Goal: Task Accomplishment & Management: Complete application form

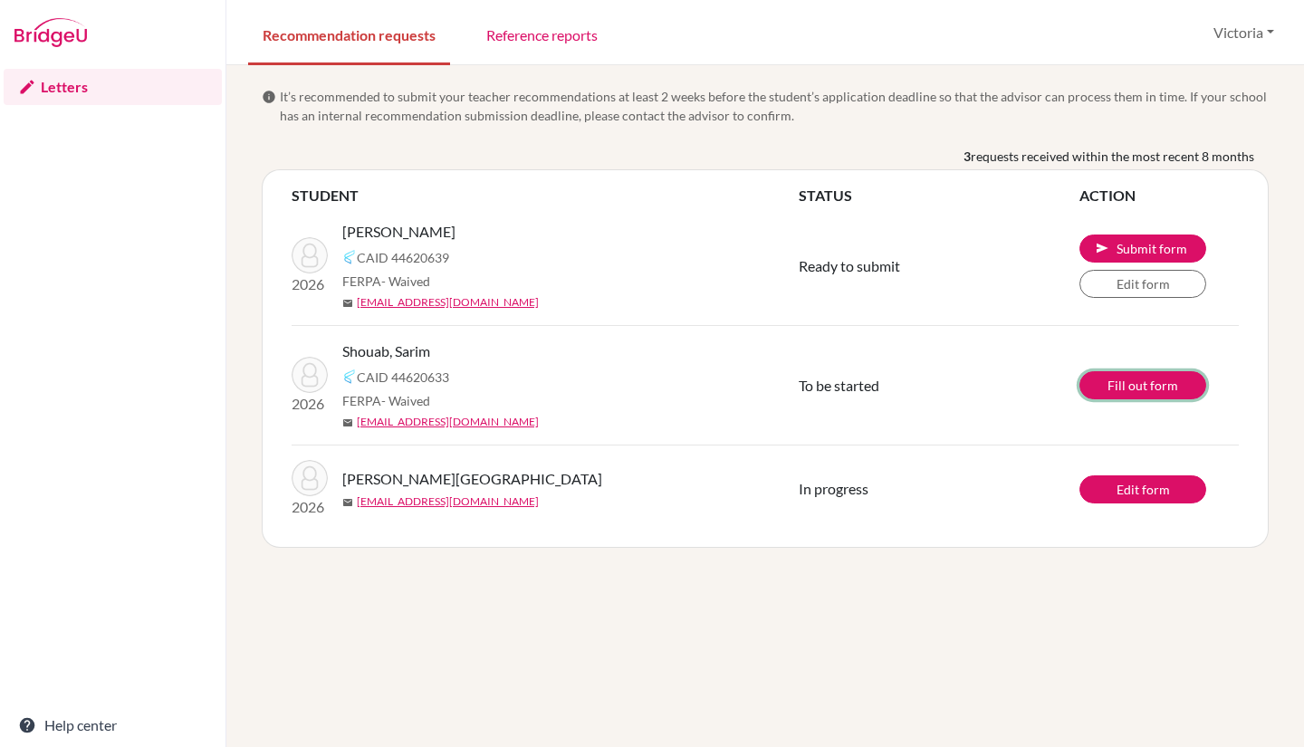
drag, startPoint x: 0, startPoint y: 0, endPoint x: 1147, endPoint y: 392, distance: 1211.8
click at [1147, 392] on link "Fill out form" at bounding box center [1143, 385] width 127 height 28
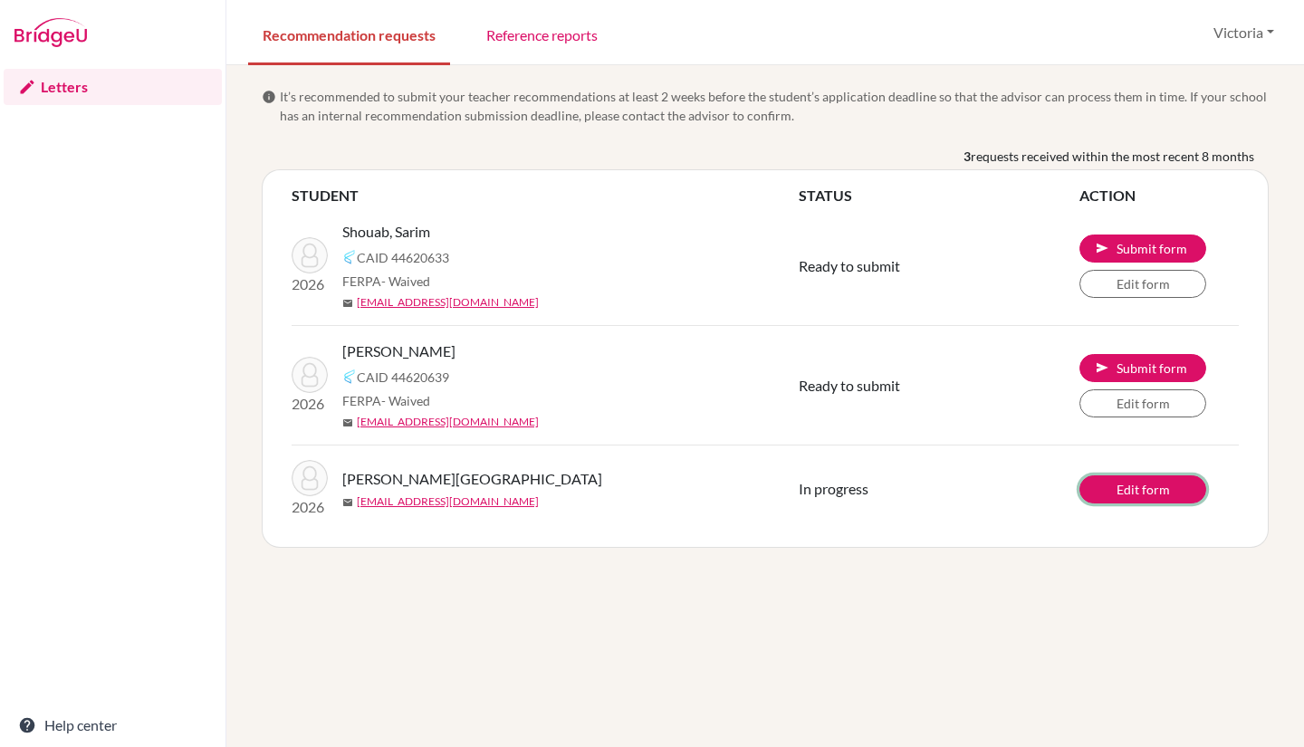
click at [1121, 498] on link "Edit form" at bounding box center [1143, 489] width 127 height 28
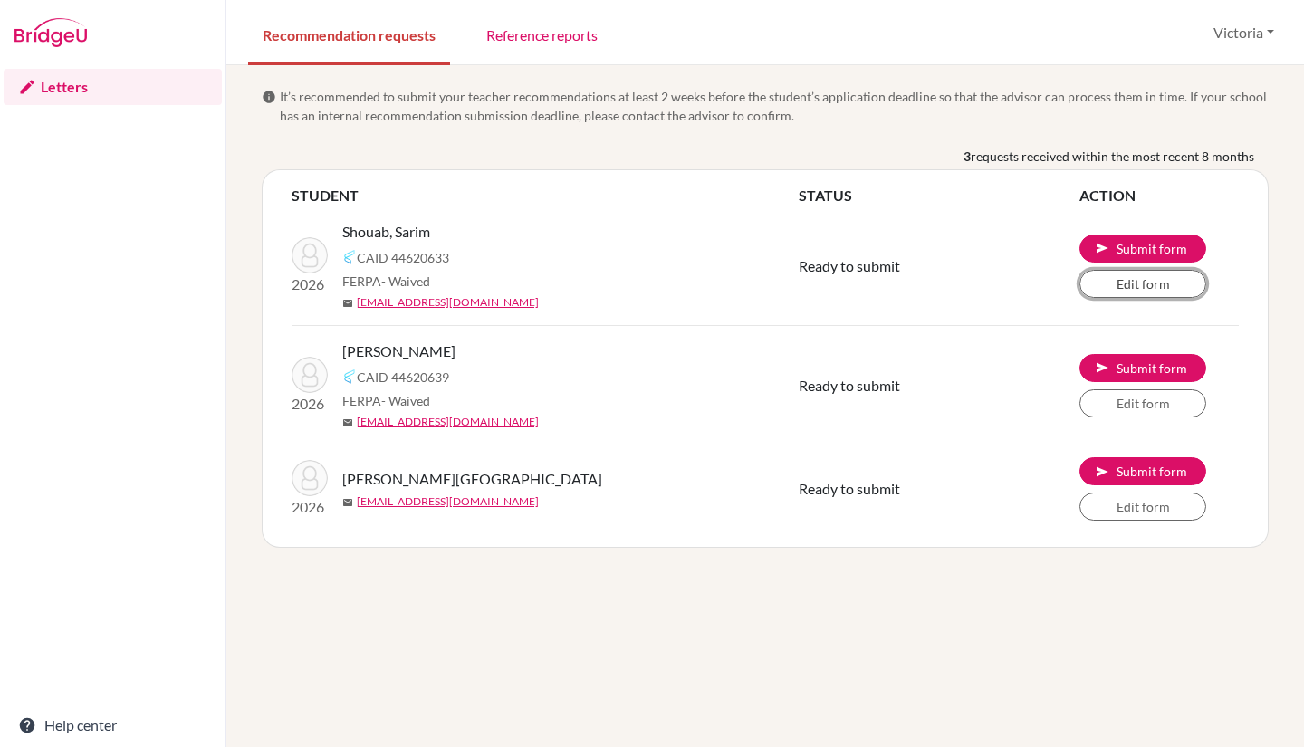
click at [1115, 285] on link "Edit form" at bounding box center [1143, 284] width 127 height 28
click at [898, 384] on span "Ready to submit" at bounding box center [849, 385] width 101 height 17
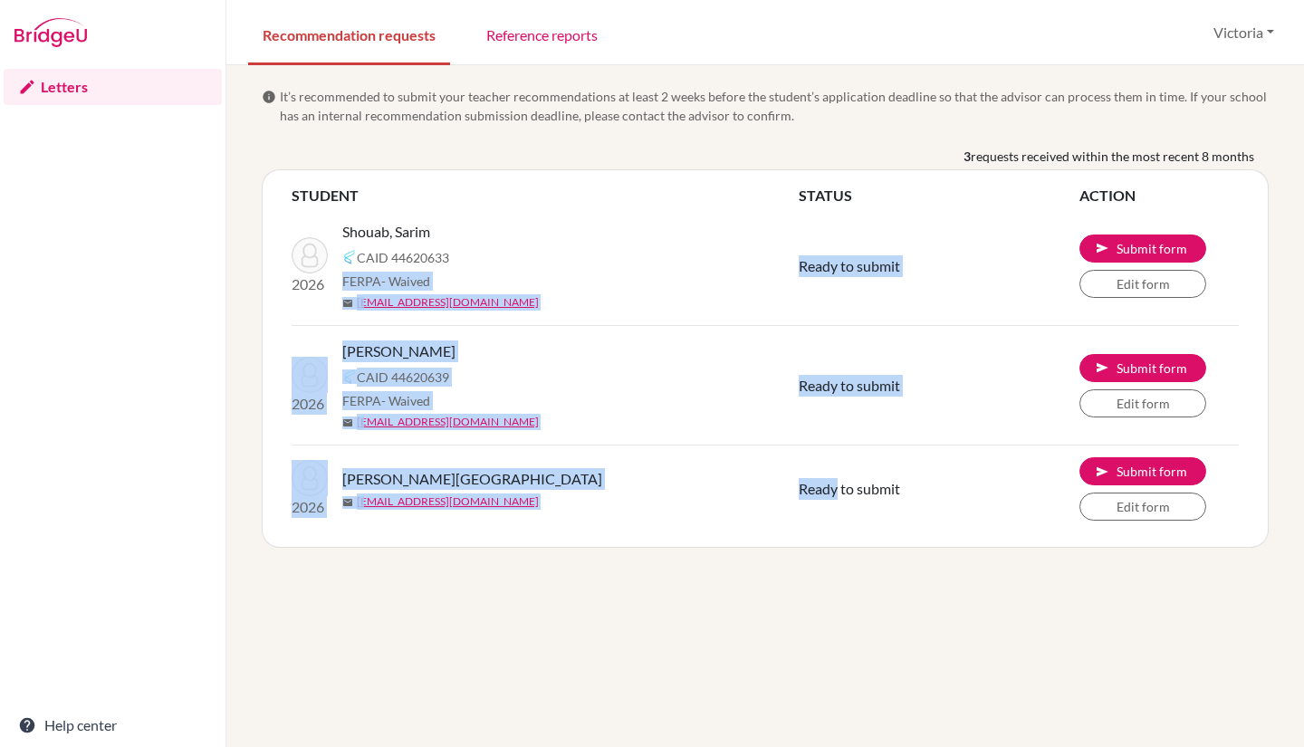
drag, startPoint x: 730, startPoint y: 253, endPoint x: 840, endPoint y: 524, distance: 293.0
click at [840, 524] on tbody "2026 Shouab, Sarim CAID 44620633 FERPA - Waived mail 12sshouab@jess.sch.ae Read…" at bounding box center [765, 369] width 947 height 326
